Goal: Check status: Check status

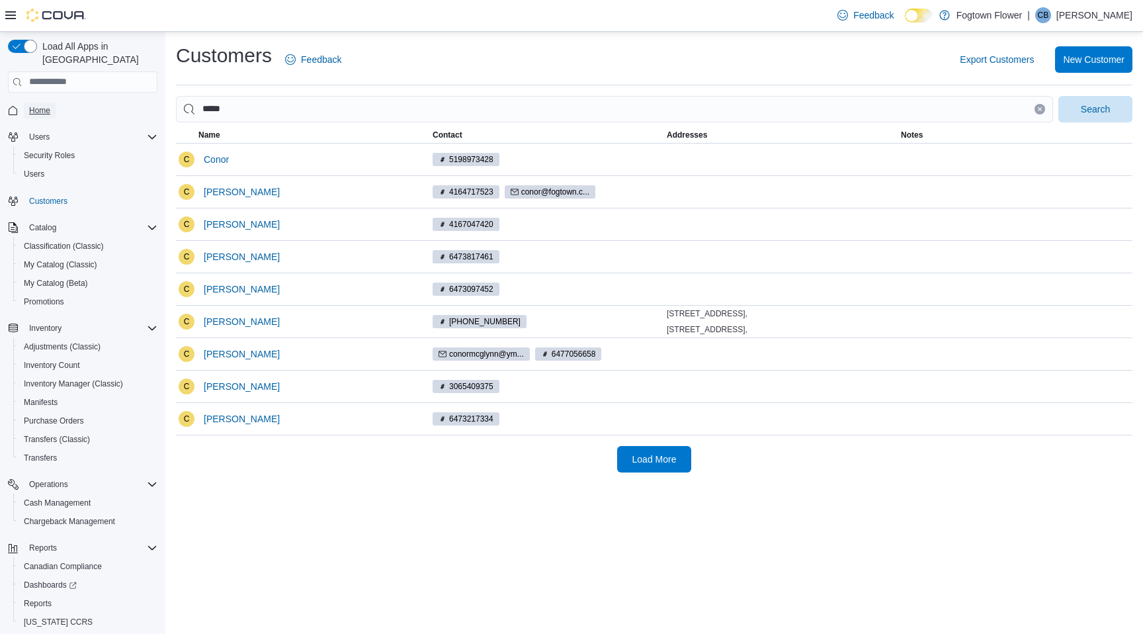
click at [46, 105] on span "Home" at bounding box center [39, 110] width 21 height 11
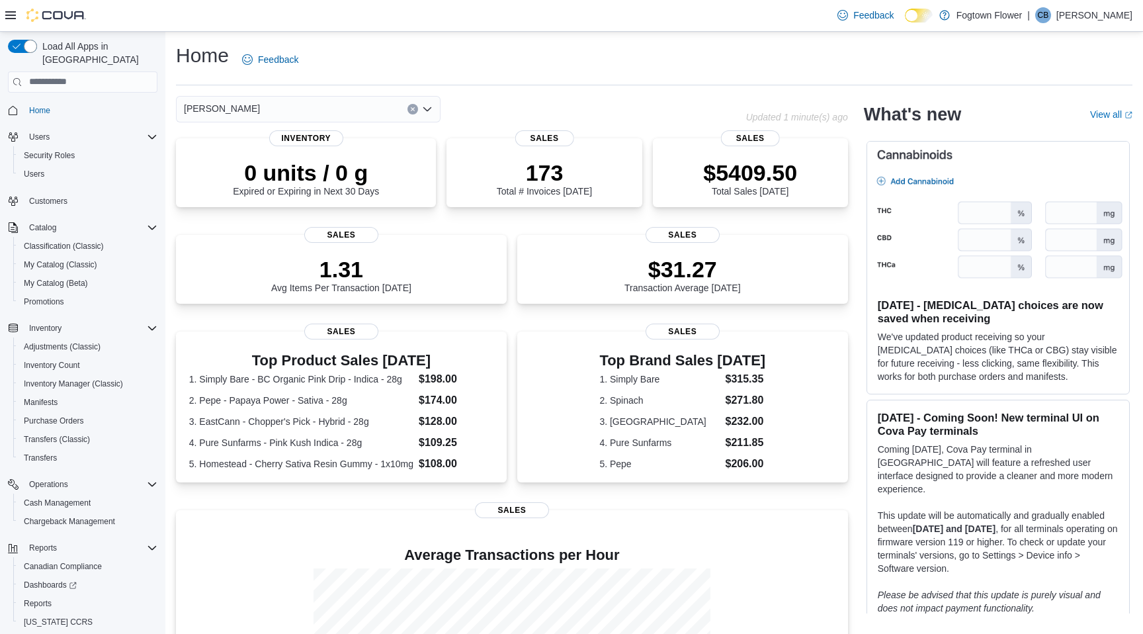
click at [416, 110] on button "Clear input" at bounding box center [413, 109] width 11 height 11
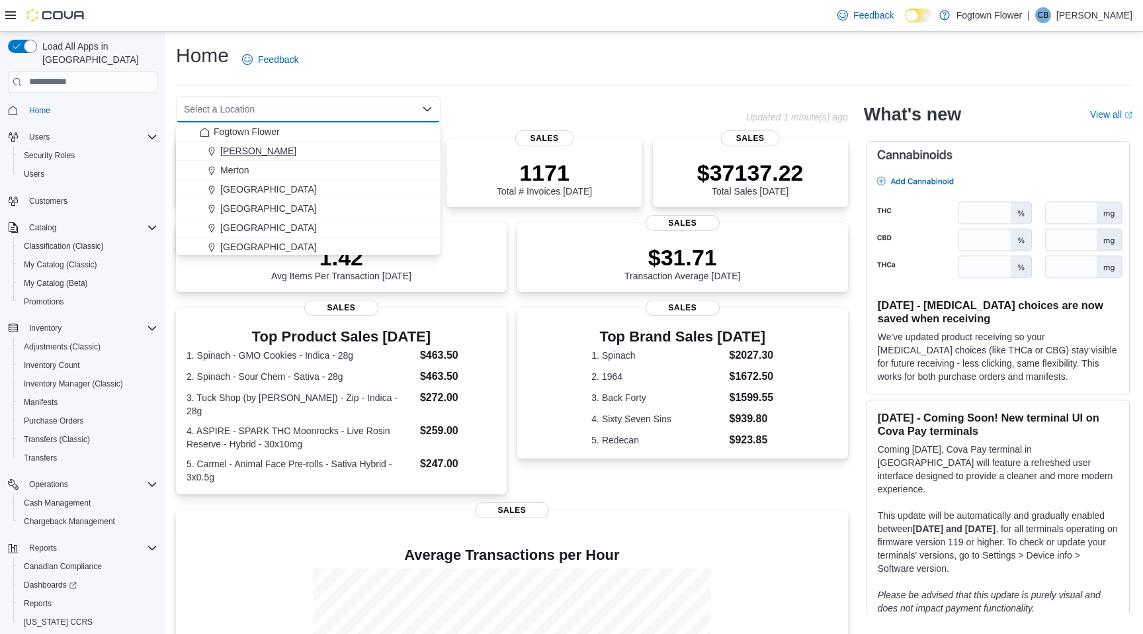
click at [246, 154] on div "[PERSON_NAME]" at bounding box center [316, 150] width 233 height 13
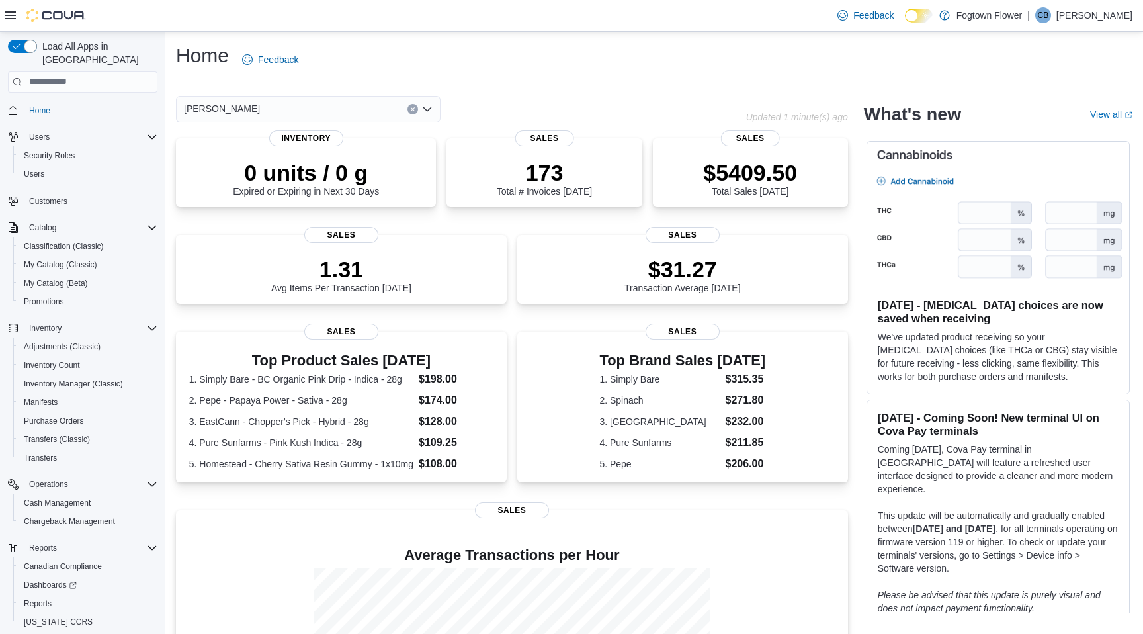
click at [411, 108] on icon "Clear input" at bounding box center [412, 108] width 3 height 3
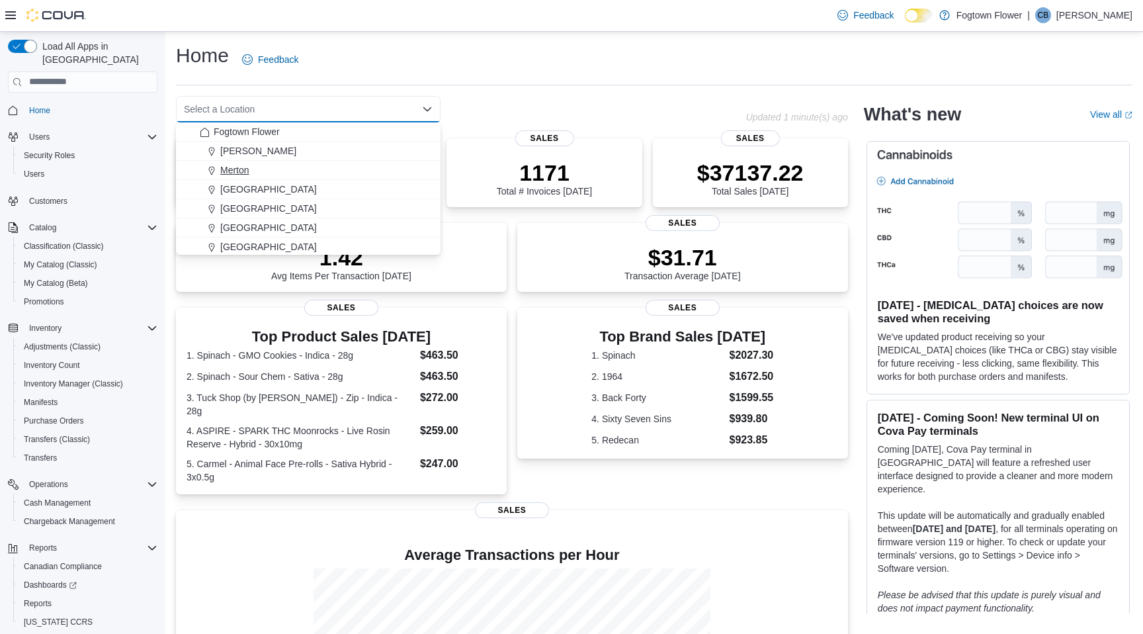
click at [243, 173] on span "Merton" at bounding box center [234, 169] width 29 height 13
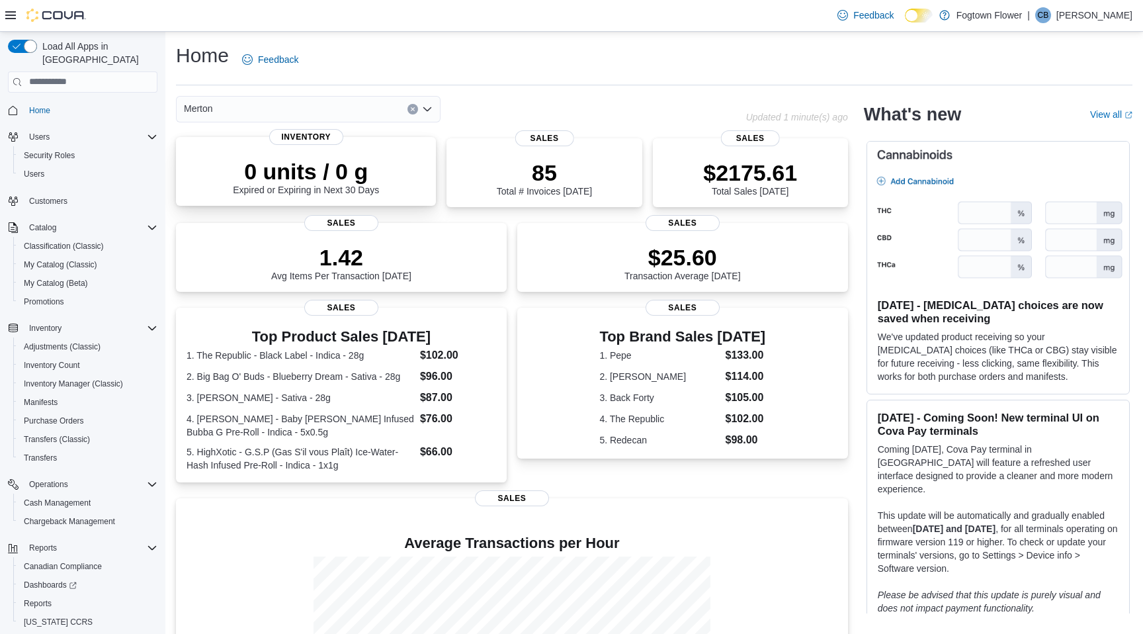
drag, startPoint x: 243, startPoint y: 173, endPoint x: 183, endPoint y: 176, distance: 60.9
click at [183, 176] on div "0 units / 0 g Expired or Expiring in Next 30 Days Inventory" at bounding box center [306, 171] width 260 height 69
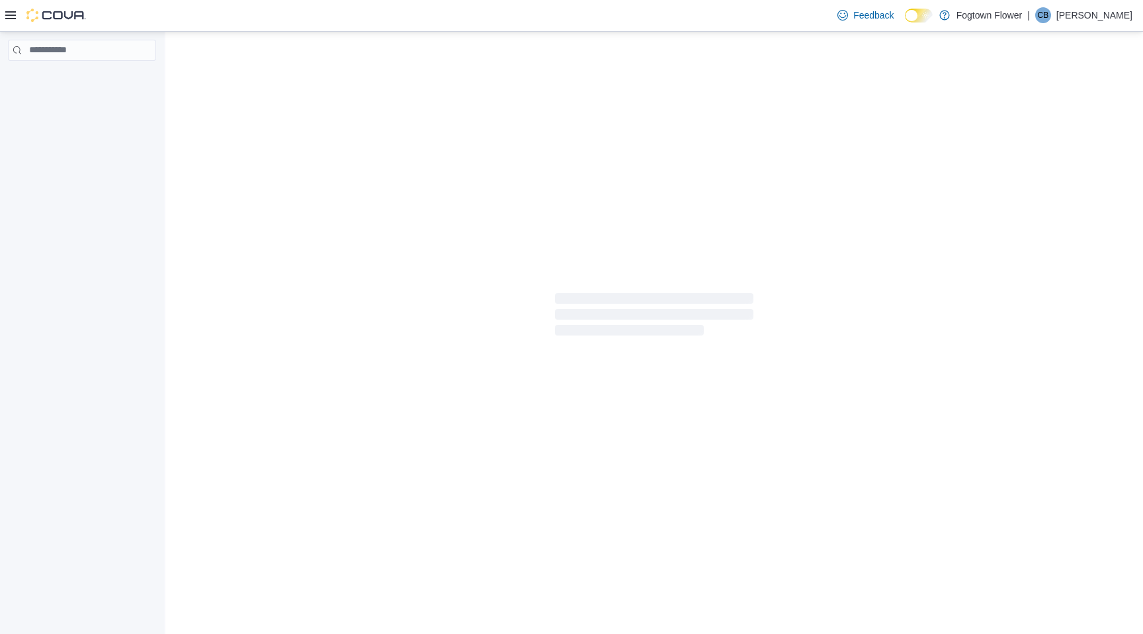
drag, startPoint x: 1022, startPoint y: 291, endPoint x: 1143, endPoint y: 291, distance: 120.4
click at [1143, 291] on div at bounding box center [654, 317] width 978 height 570
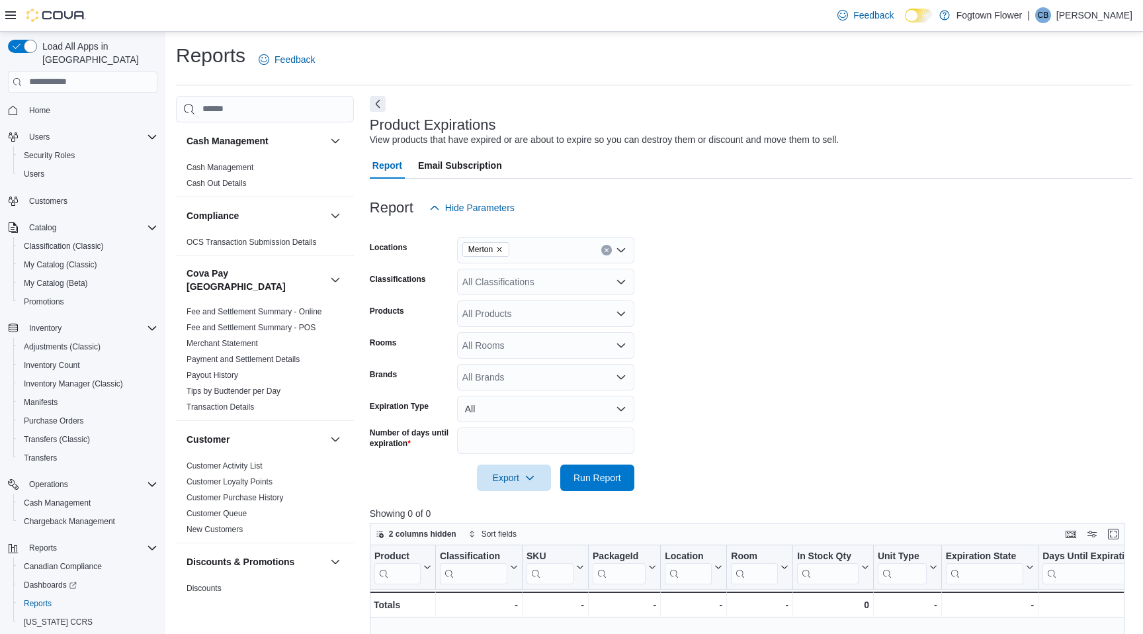
click at [87, 102] on span "Home" at bounding box center [91, 110] width 134 height 17
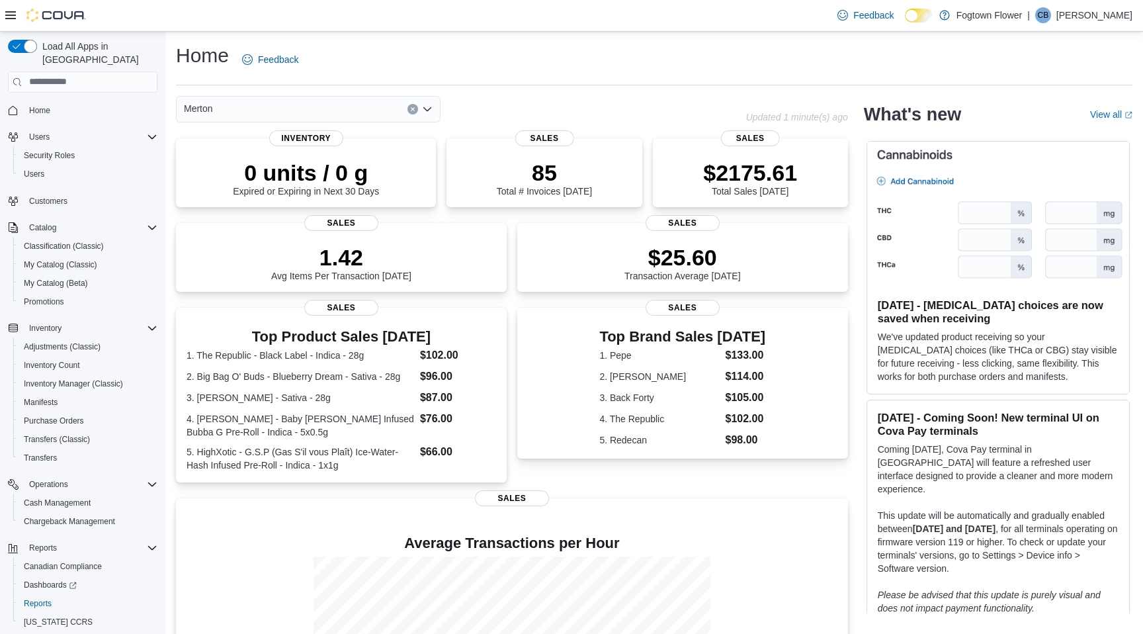
click at [410, 110] on icon "Clear input" at bounding box center [412, 109] width 5 height 5
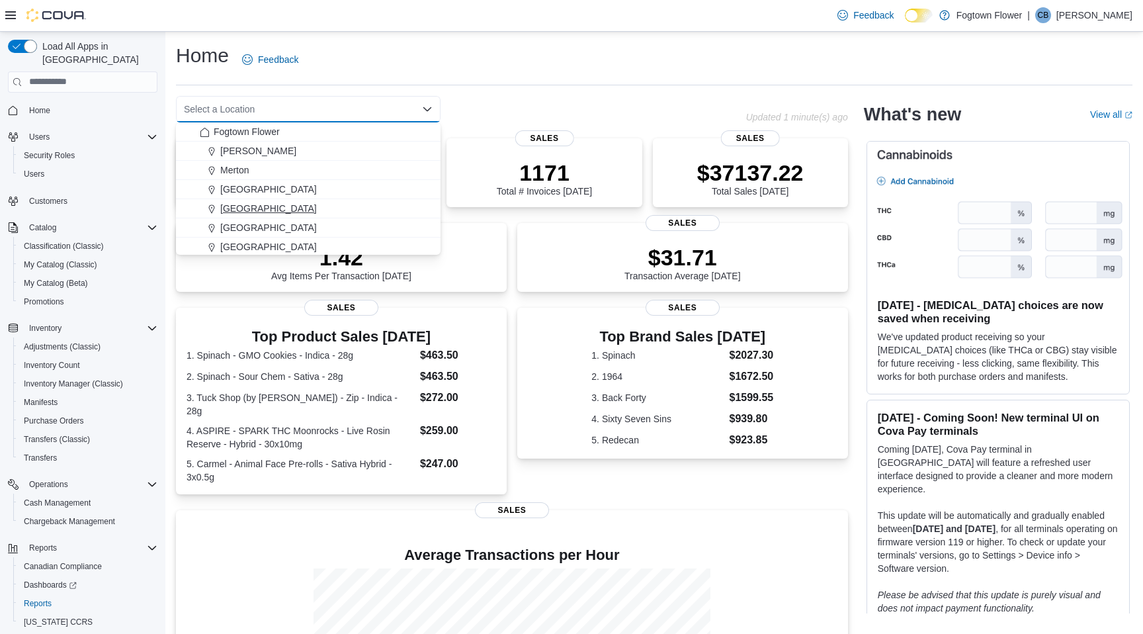
click at [263, 211] on span "[GEOGRAPHIC_DATA]" at bounding box center [268, 208] width 97 height 13
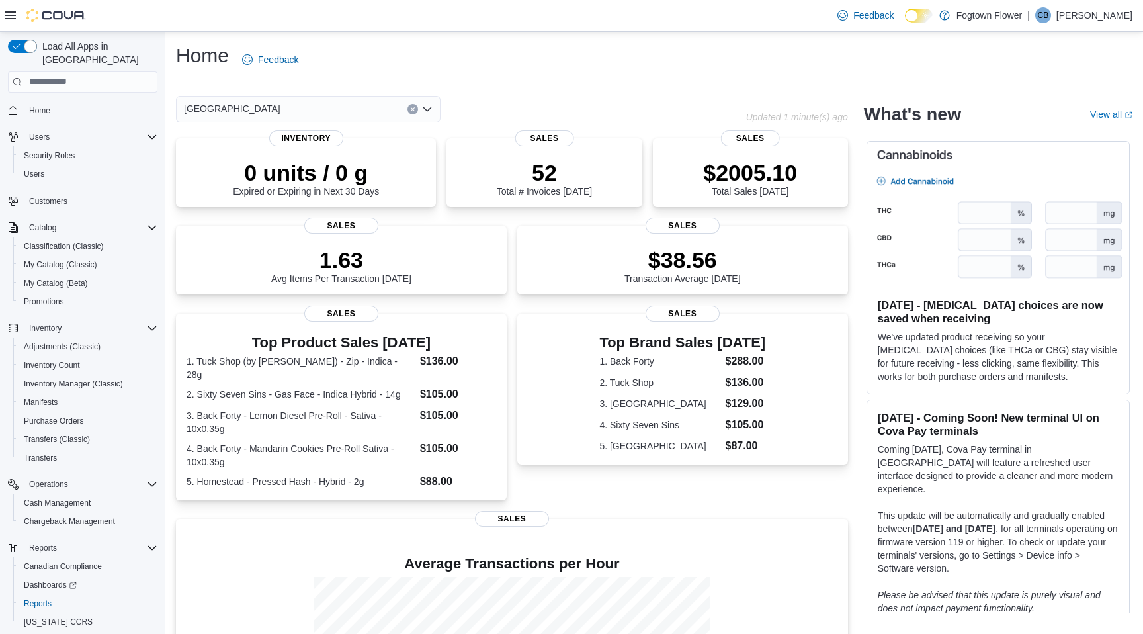
click at [414, 105] on button "Clear input" at bounding box center [413, 109] width 11 height 11
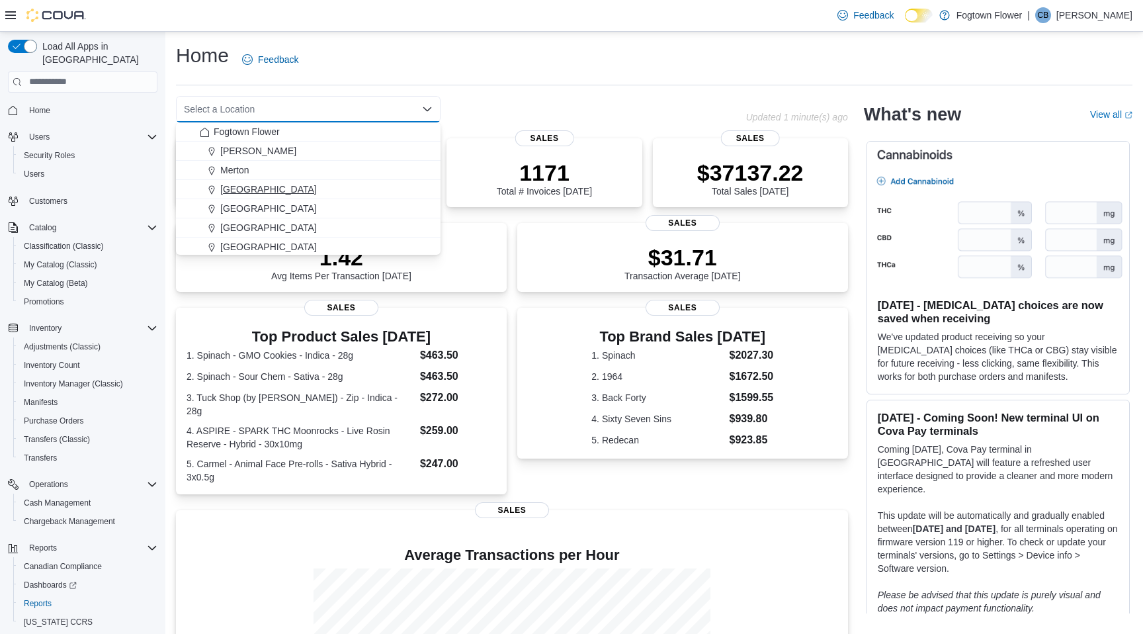
click at [244, 188] on span "[GEOGRAPHIC_DATA]" at bounding box center [268, 189] width 97 height 13
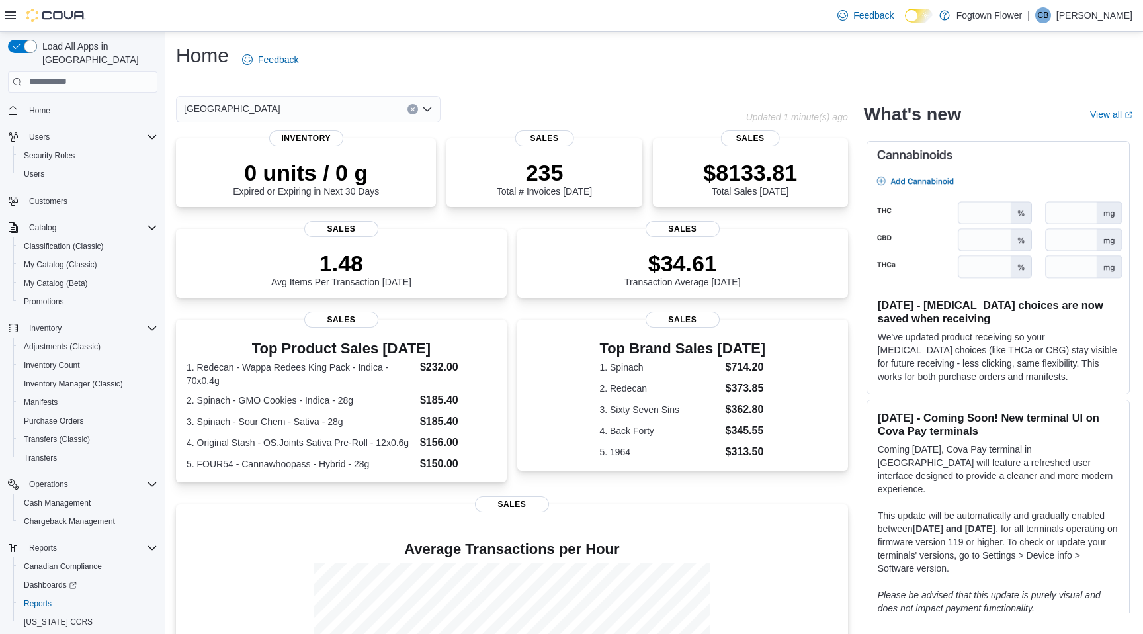
click at [413, 107] on icon "Clear input" at bounding box center [412, 109] width 5 height 5
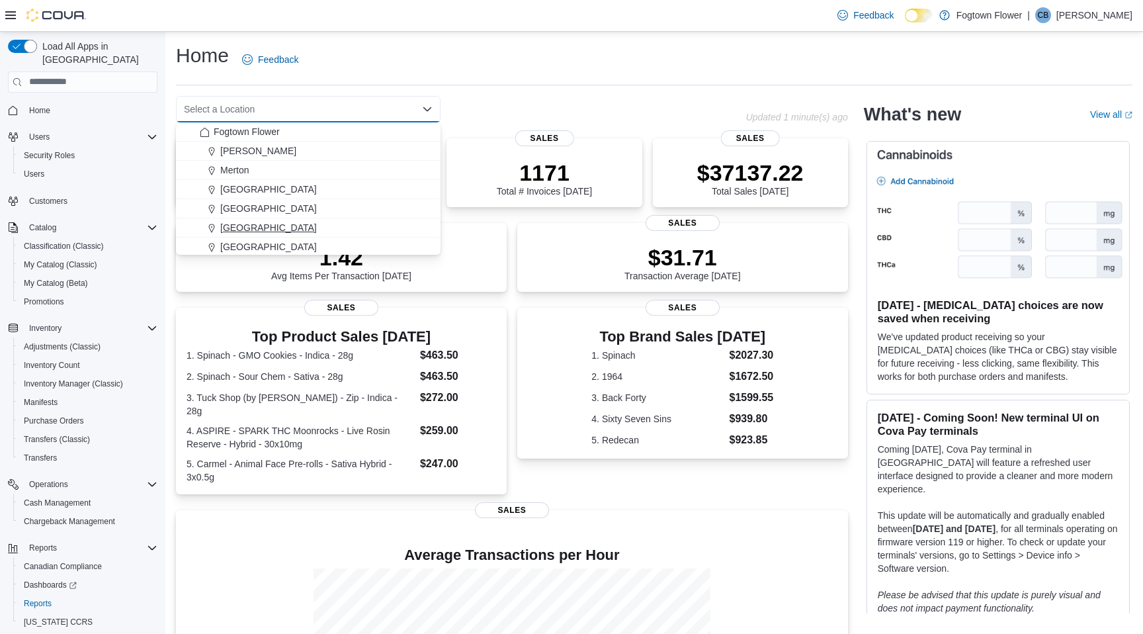
click at [240, 224] on span "[GEOGRAPHIC_DATA]" at bounding box center [268, 227] width 97 height 13
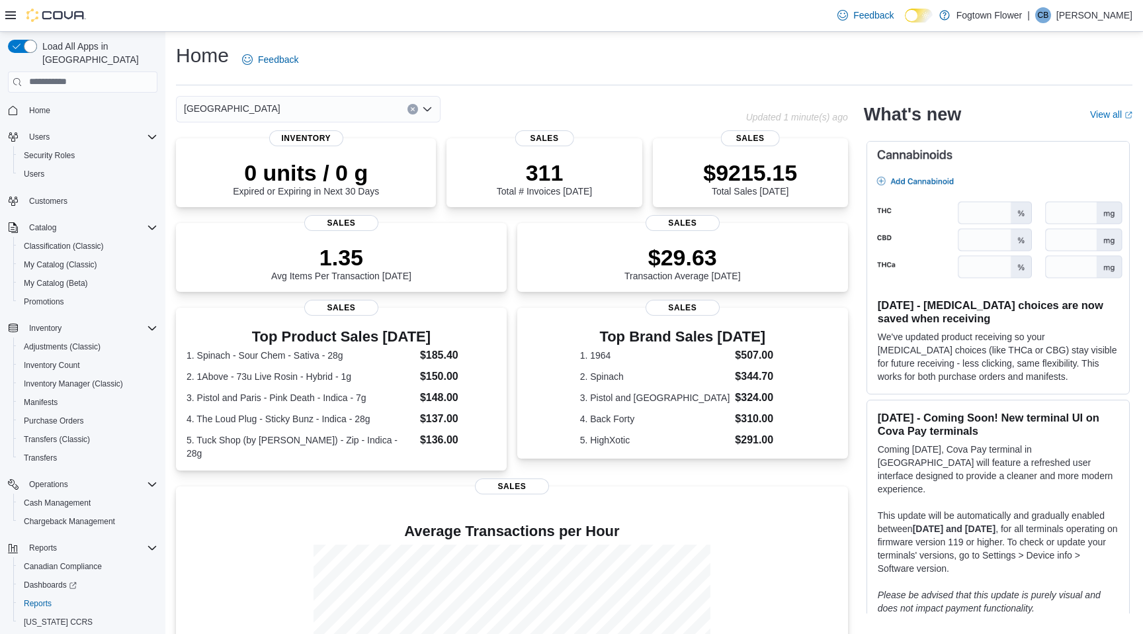
click at [414, 108] on icon "Clear input" at bounding box center [412, 108] width 3 height 3
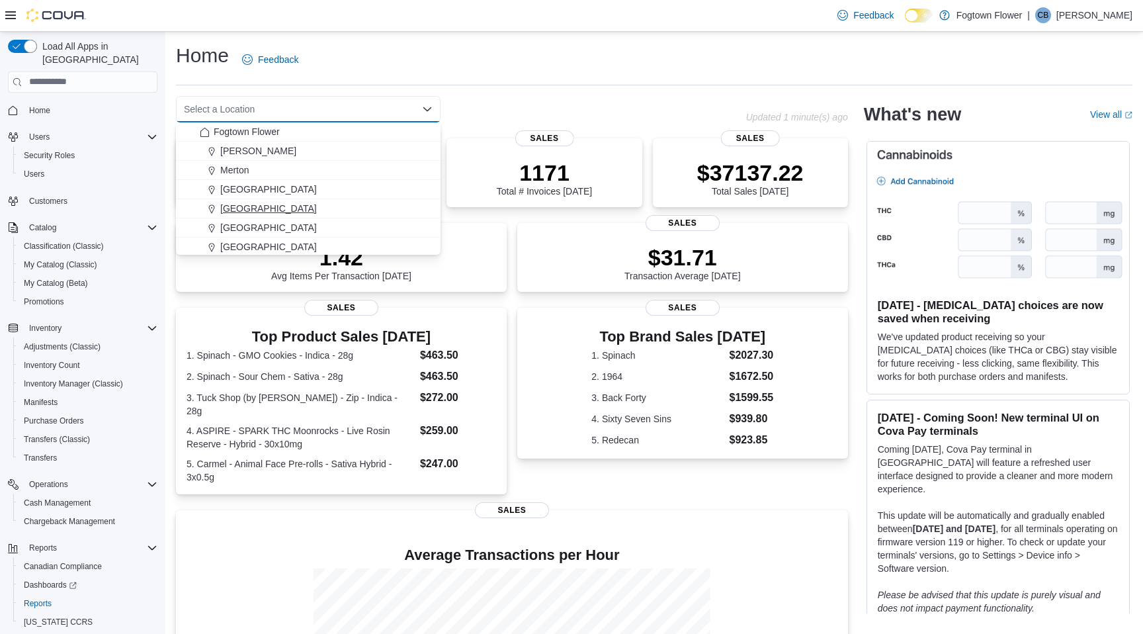
scroll to position [21, 0]
click at [253, 242] on div "Steeles" at bounding box center [316, 244] width 233 height 13
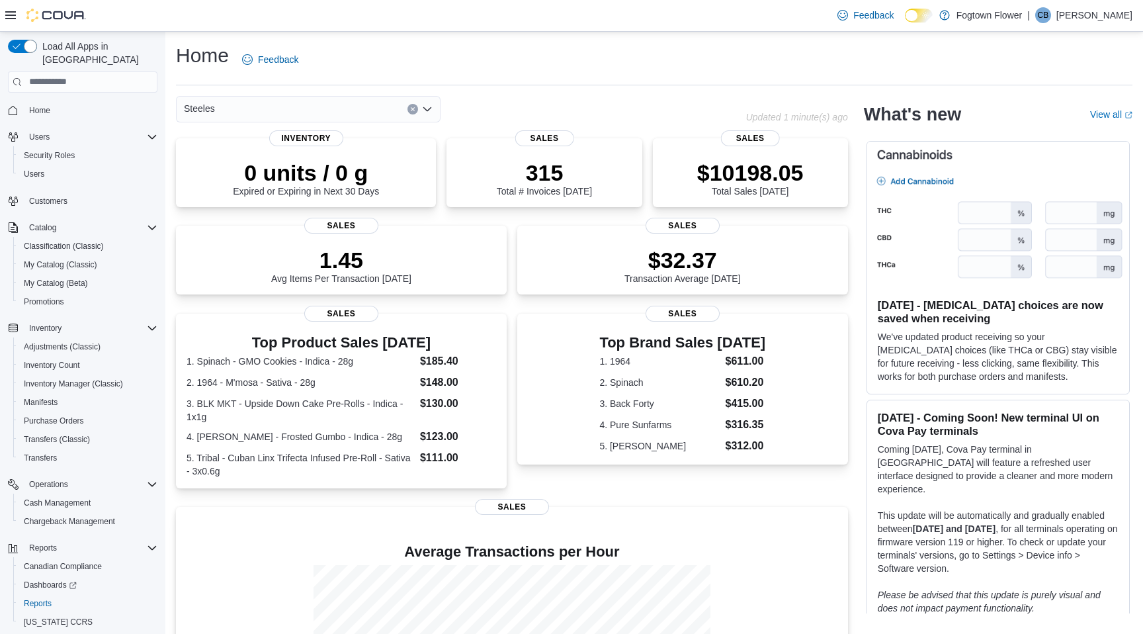
click at [414, 107] on icon "Clear input" at bounding box center [412, 108] width 3 height 3
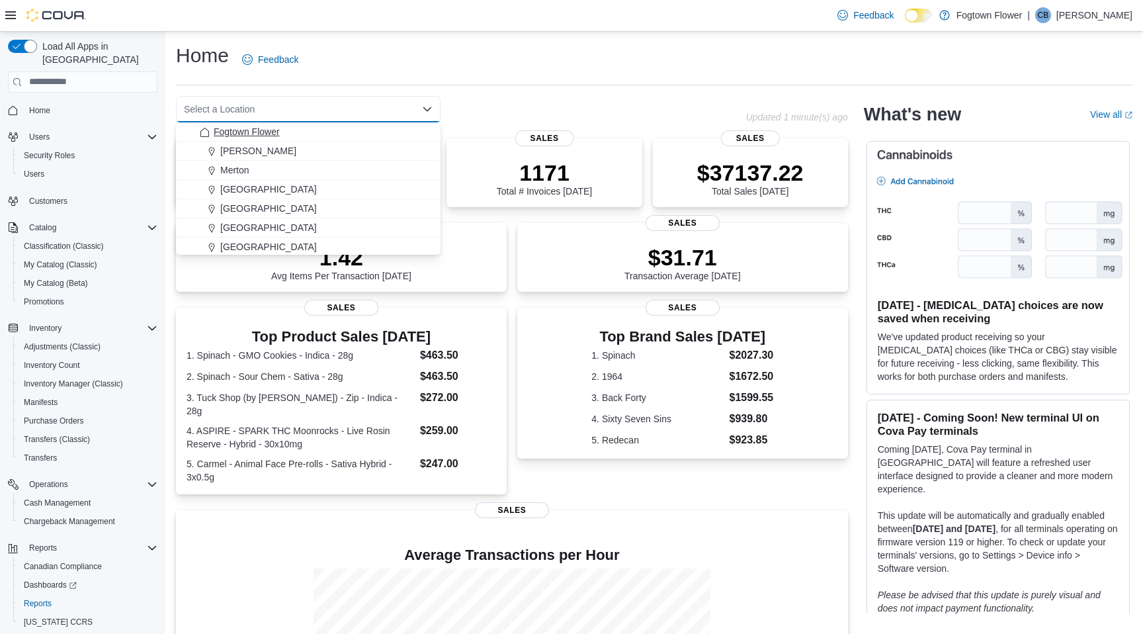
click at [268, 129] on span "Fogtown Flower" at bounding box center [247, 131] width 66 height 13
